Goal: Check status: Check status

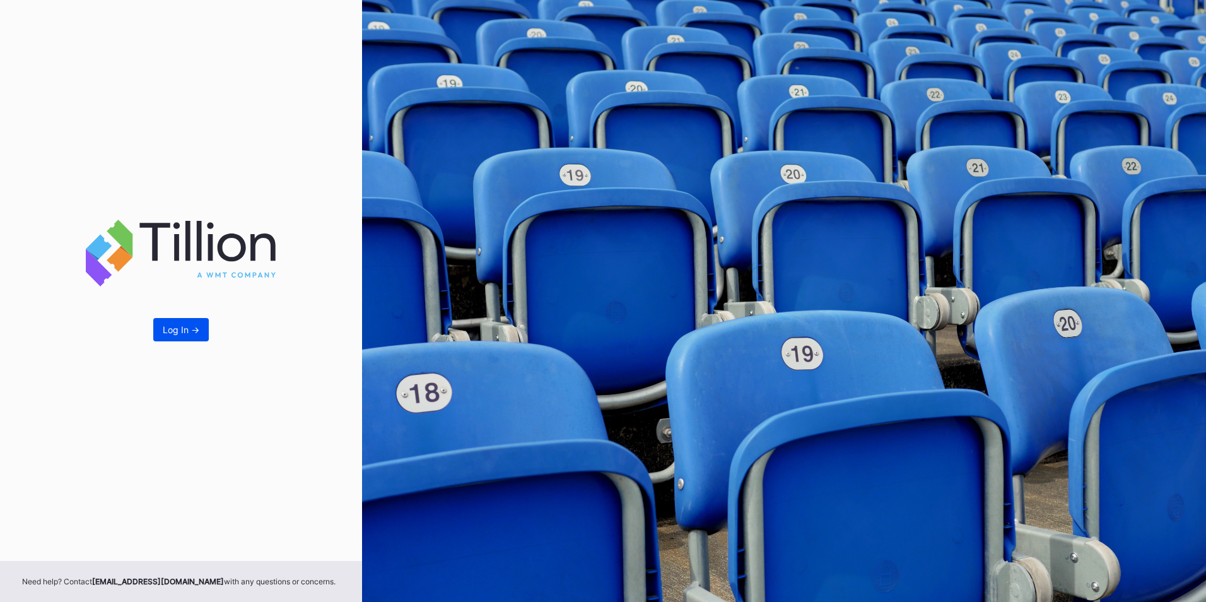
click at [184, 329] on div "Log In ->" at bounding box center [181, 329] width 37 height 11
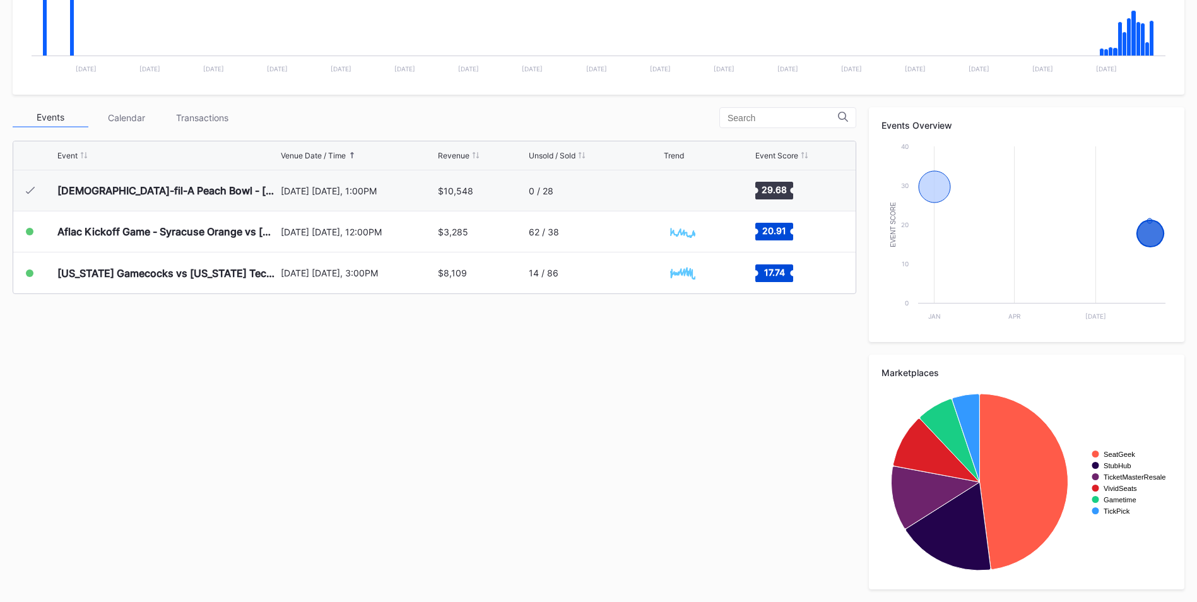
scroll to position [100, 0]
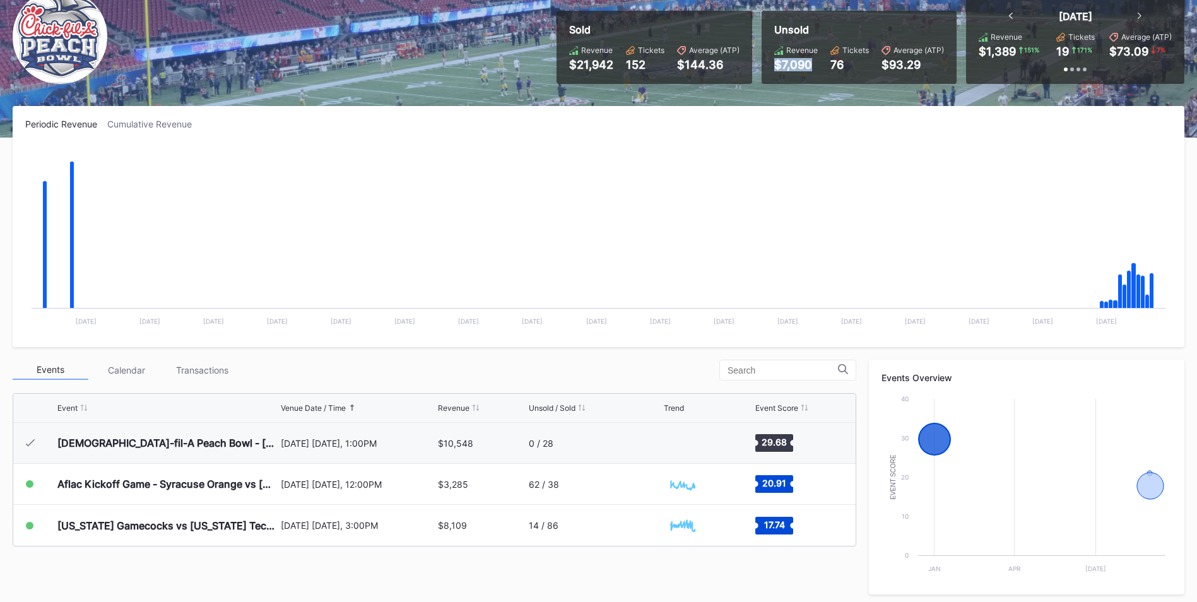
drag, startPoint x: 778, startPoint y: 66, endPoint x: 811, endPoint y: 66, distance: 32.8
click at [811, 66] on div "$7,090" at bounding box center [796, 64] width 44 height 13
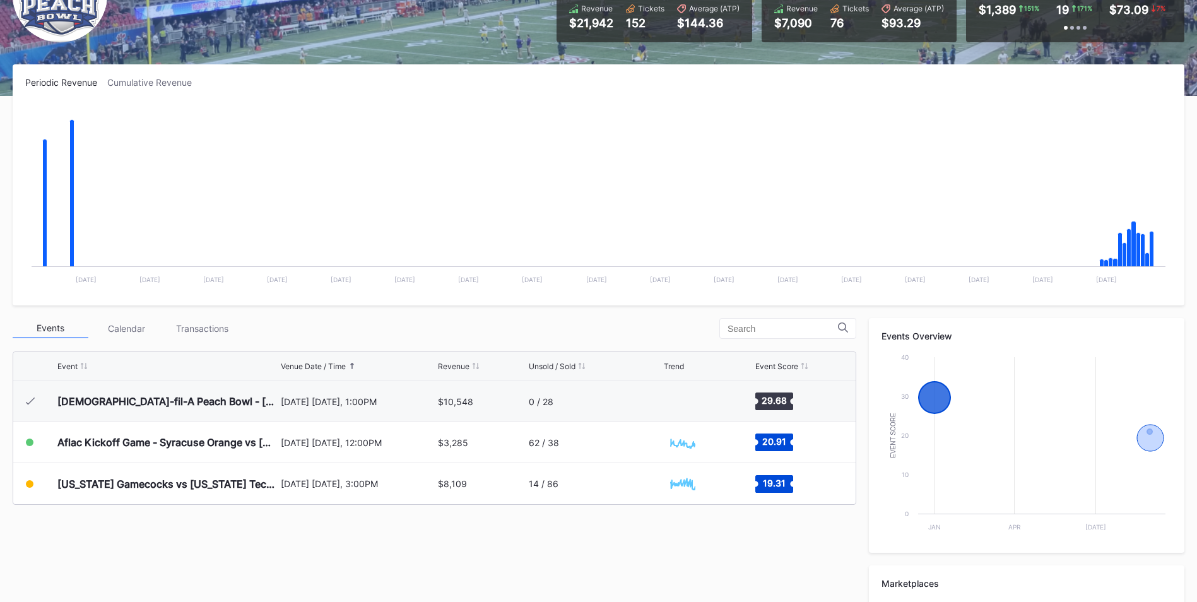
scroll to position [352, 0]
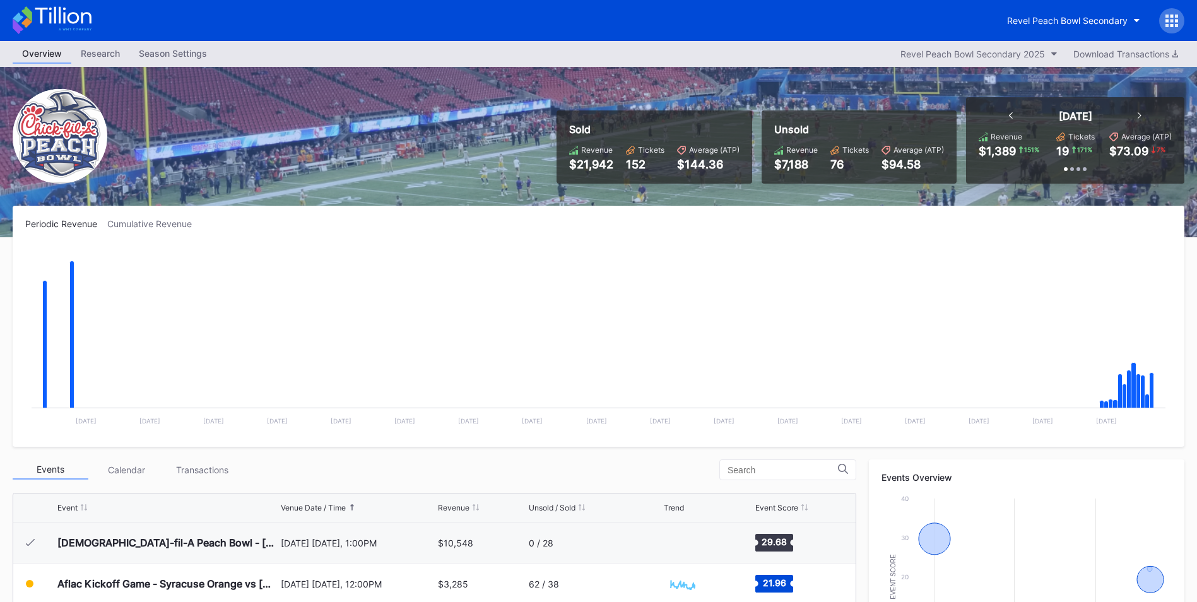
scroll to position [315, 0]
